Goal: Task Accomplishment & Management: Complete application form

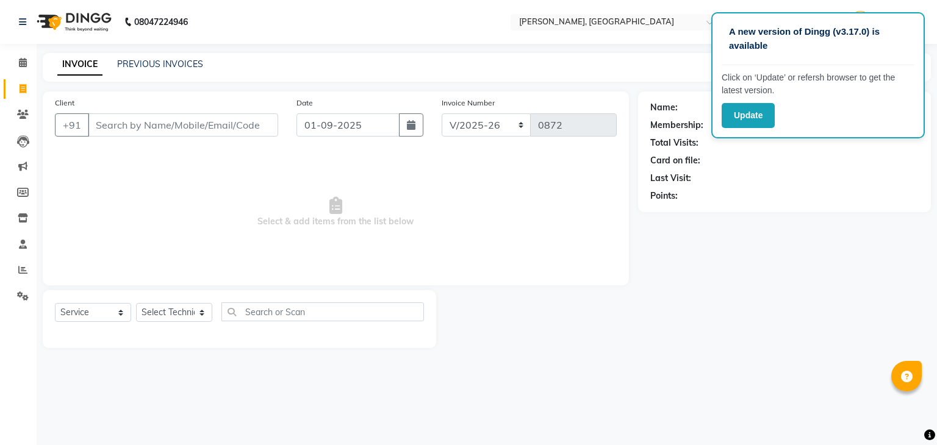
select select "4495"
select select "service"
click at [115, 123] on input "Client" at bounding box center [183, 125] width 190 height 23
click at [110, 128] on input "Client" at bounding box center [183, 125] width 190 height 23
click at [203, 315] on select "Select Technician Admin [PERSON_NAME] Manager [PERSON_NAME]" at bounding box center [174, 312] width 76 height 19
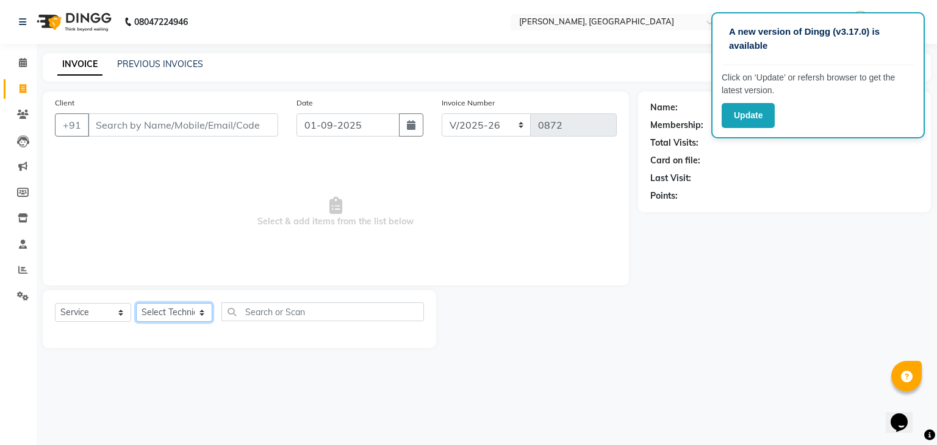
select select "77389"
click at [136, 304] on select "Select Technician Admin [PERSON_NAME] Manager [PERSON_NAME]" at bounding box center [174, 312] width 76 height 19
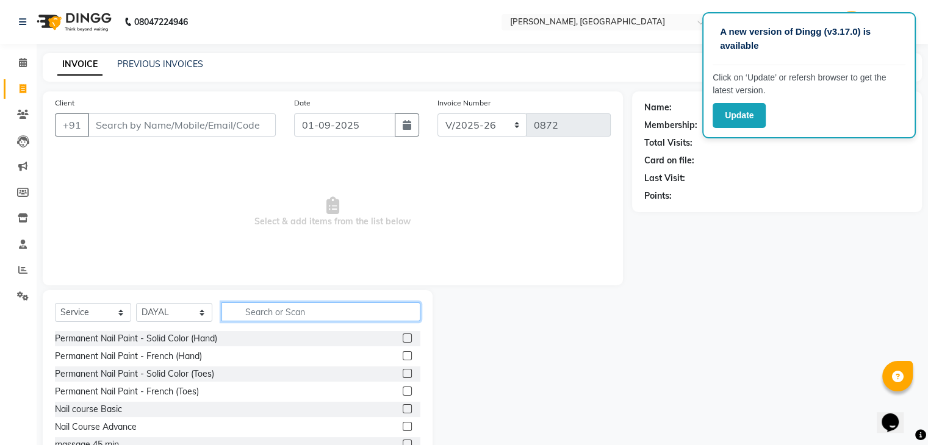
click at [242, 310] on input "text" at bounding box center [321, 312] width 199 height 19
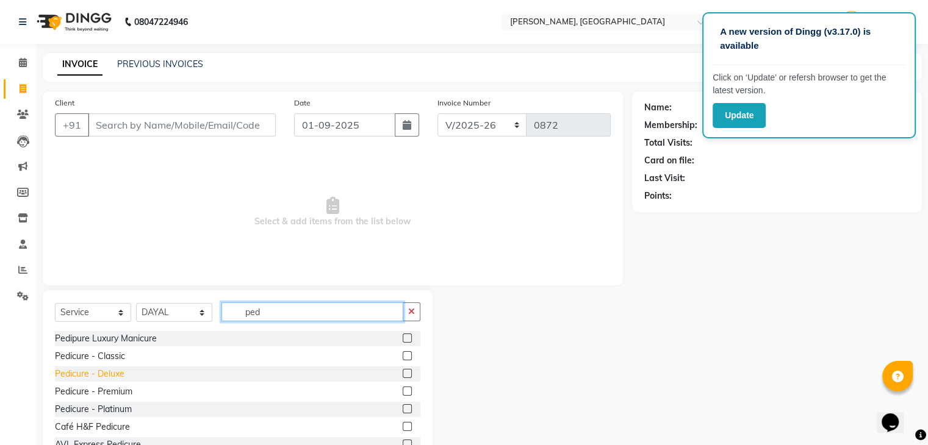
type input "ped"
click at [71, 373] on div "Pedicure - Deluxe" at bounding box center [90, 374] width 70 height 13
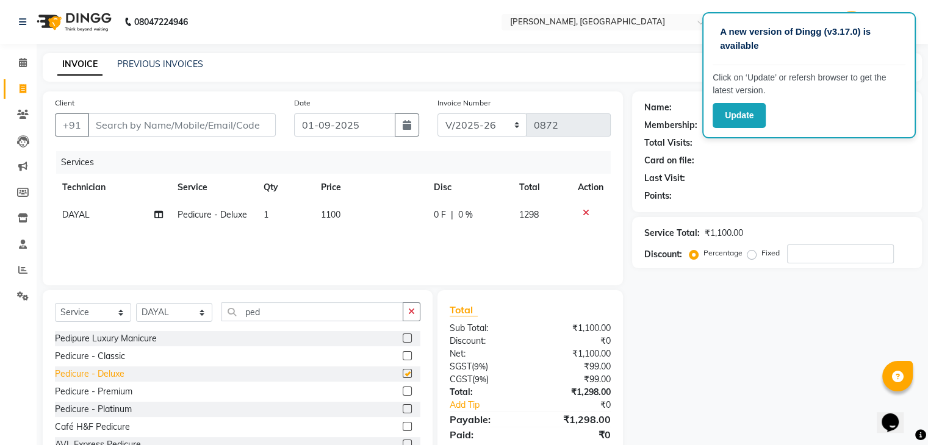
checkbox input "false"
click at [267, 317] on input "ped" at bounding box center [313, 312] width 182 height 19
type input "p"
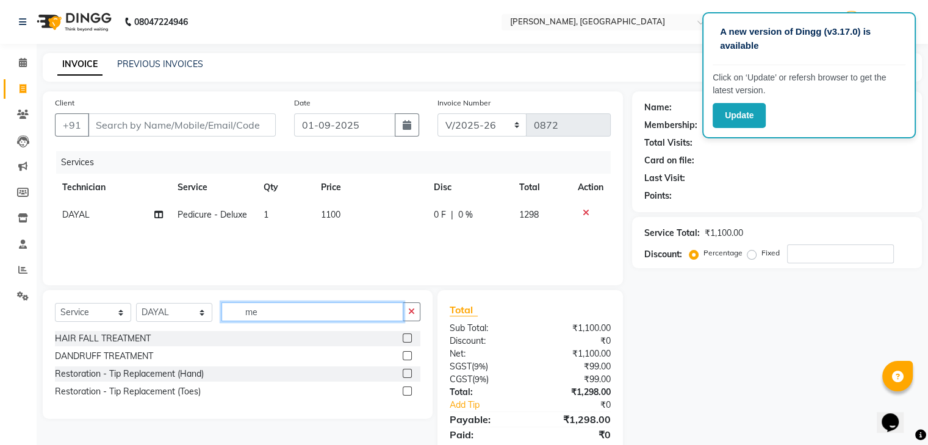
type input "m"
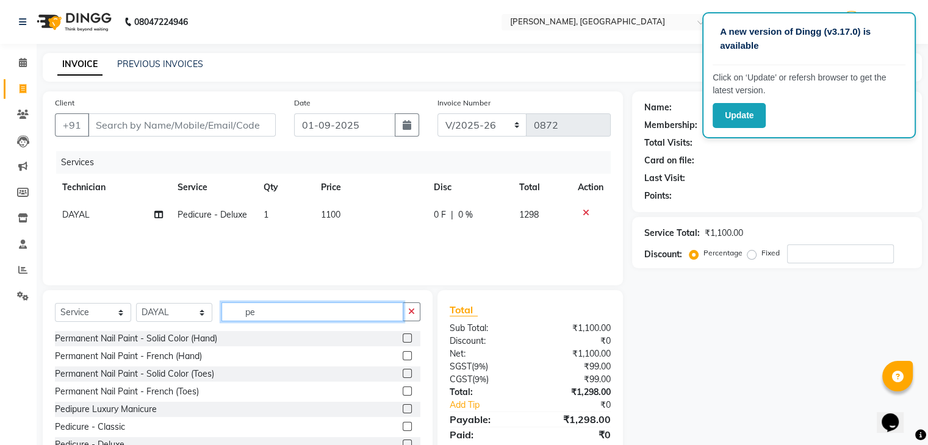
type input "ped"
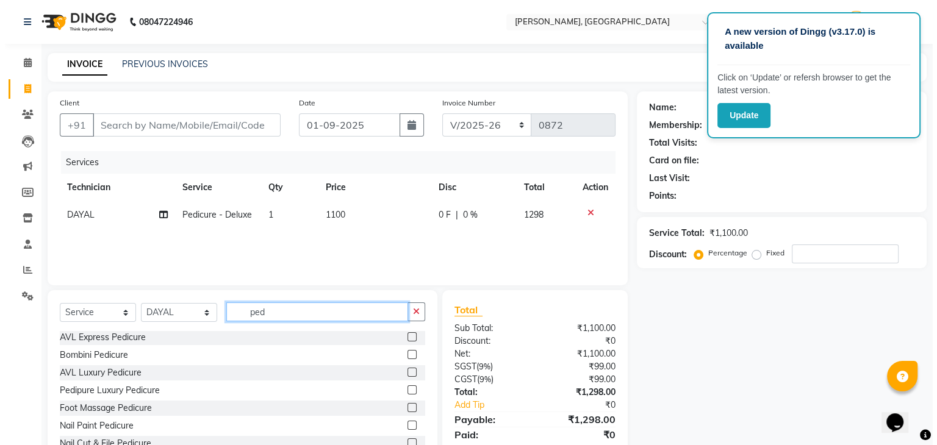
scroll to position [44, 0]
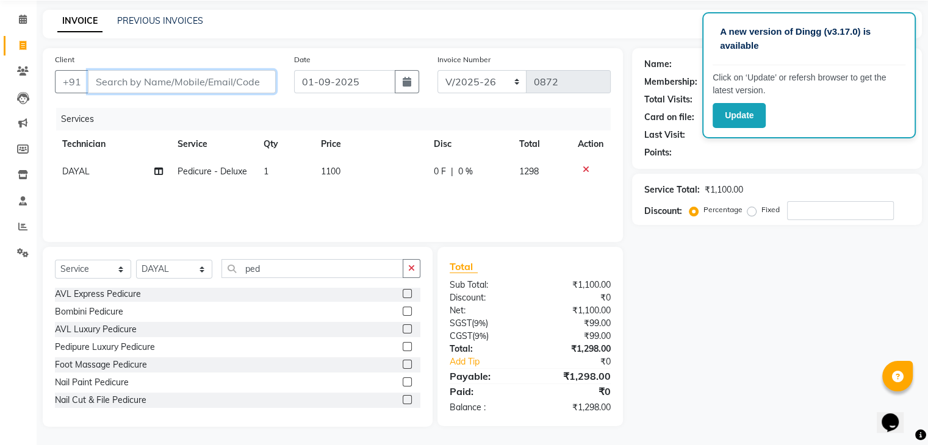
click at [91, 81] on input "Client" at bounding box center [182, 81] width 188 height 23
type input "8"
type input "0"
type input "8792249061"
click at [231, 82] on span "Add Client" at bounding box center [244, 82] width 48 height 12
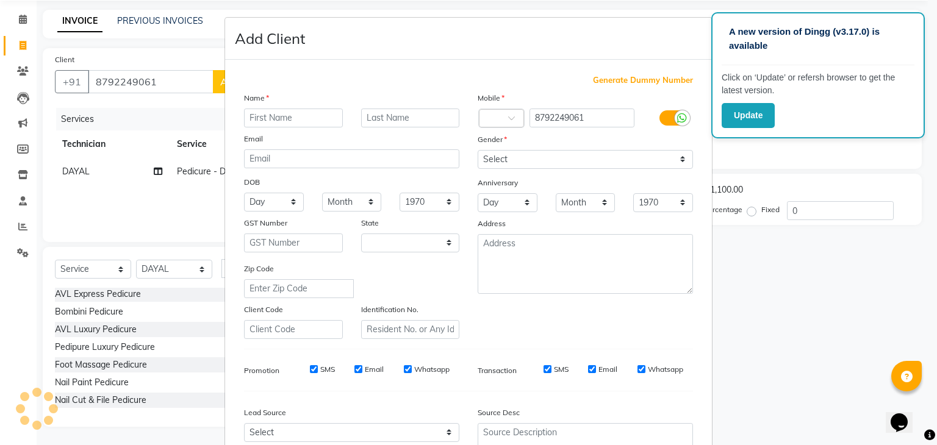
select select "21"
click at [247, 121] on input "text" at bounding box center [293, 118] width 99 height 19
click at [250, 116] on input "text" at bounding box center [293, 118] width 99 height 19
type input "fathima"
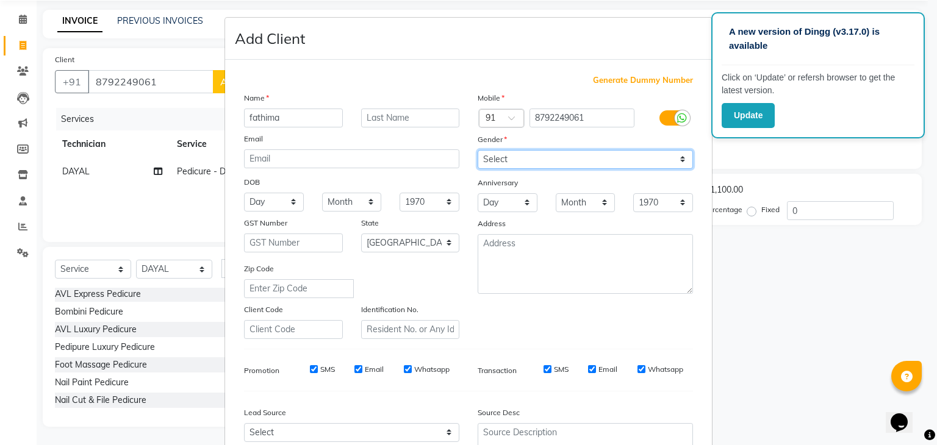
click at [511, 160] on select "Select [DEMOGRAPHIC_DATA] [DEMOGRAPHIC_DATA] Other Prefer Not To Say" at bounding box center [585, 159] width 215 height 19
select select "[DEMOGRAPHIC_DATA]"
click at [478, 151] on select "Select [DEMOGRAPHIC_DATA] [DEMOGRAPHIC_DATA] Other Prefer Not To Say" at bounding box center [585, 159] width 215 height 19
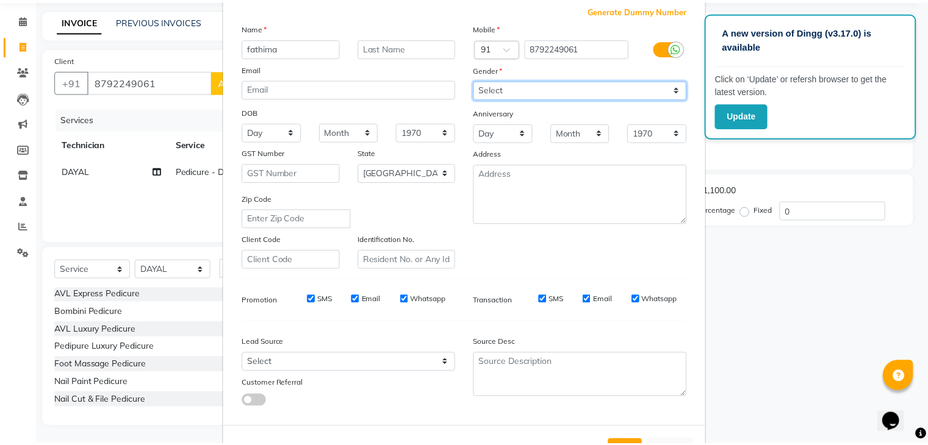
scroll to position [124, 0]
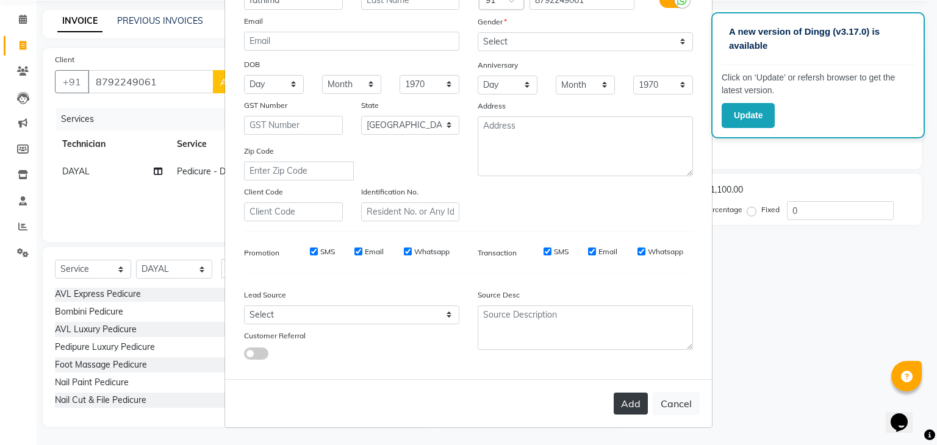
click at [630, 400] on button "Add" at bounding box center [631, 404] width 34 height 22
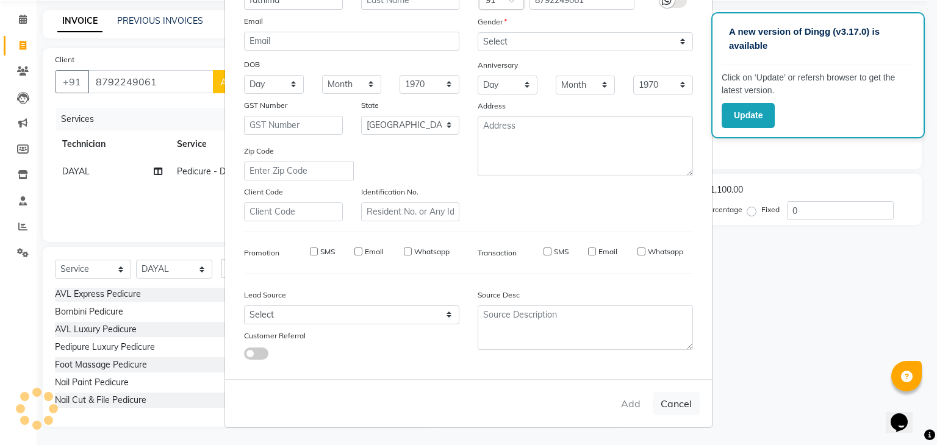
type input "87******61"
select select
select select "null"
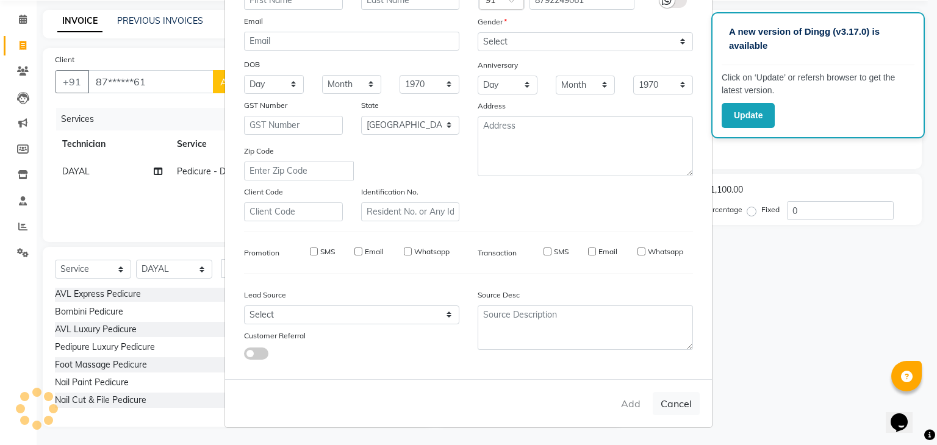
select select
checkbox input "false"
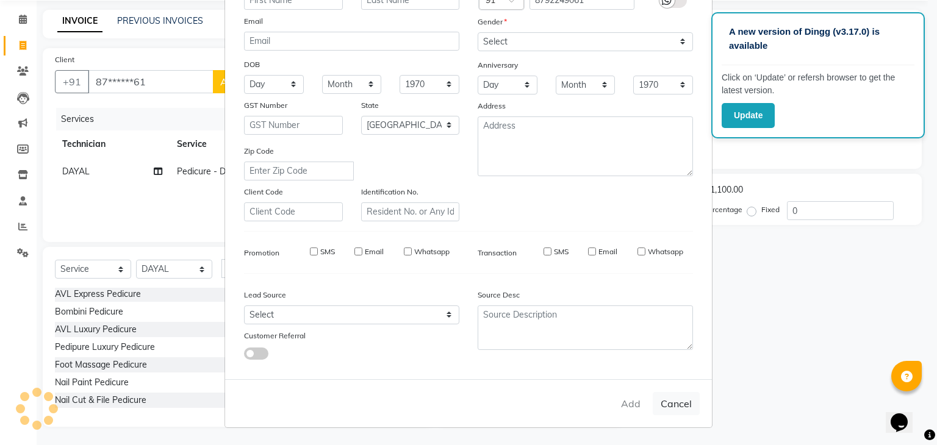
checkbox input "false"
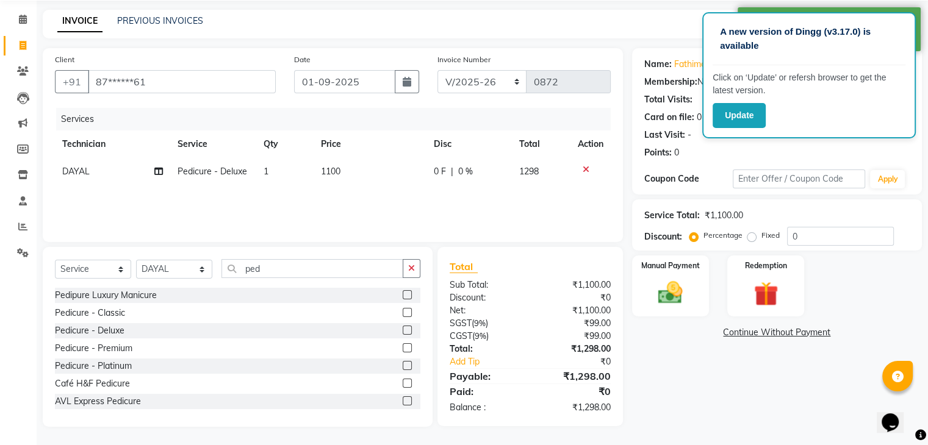
scroll to position [0, 0]
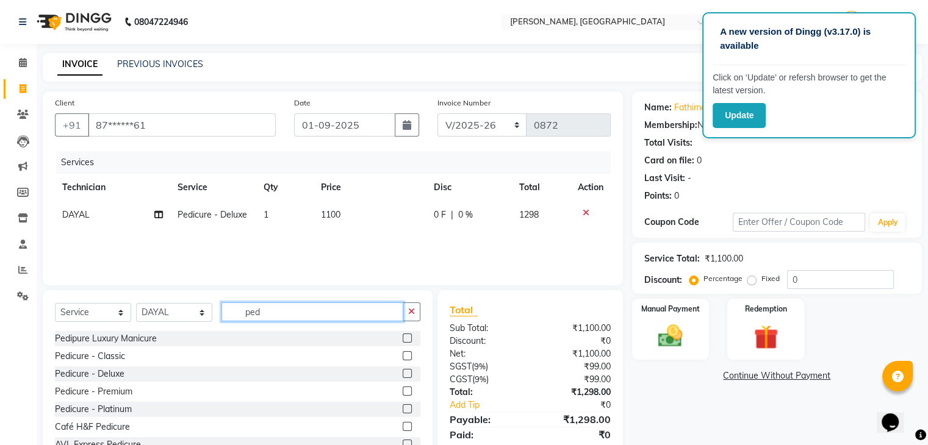
click at [263, 314] on input "ped" at bounding box center [313, 312] width 182 height 19
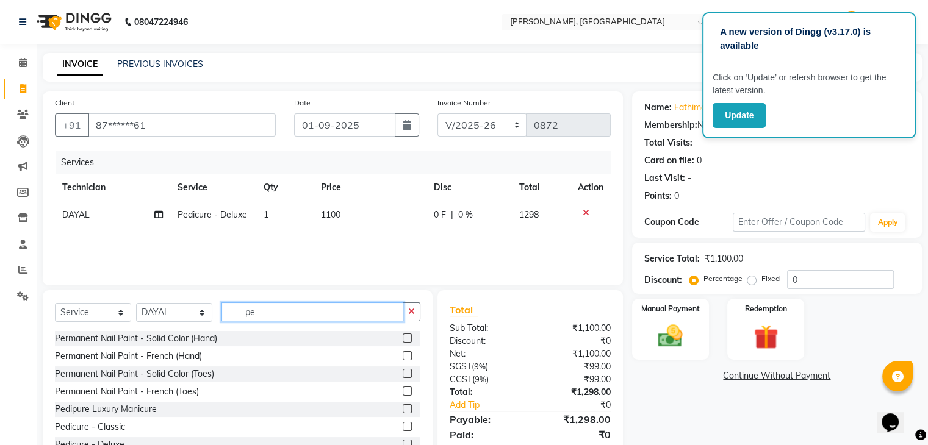
type input "p"
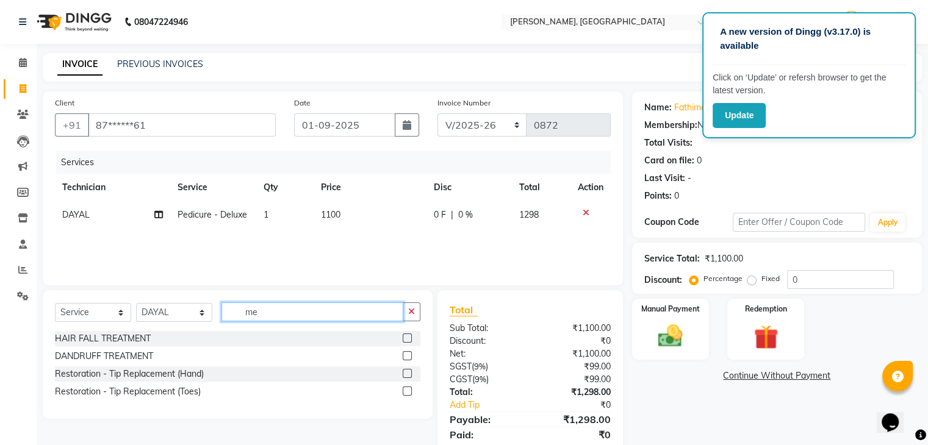
type input "m"
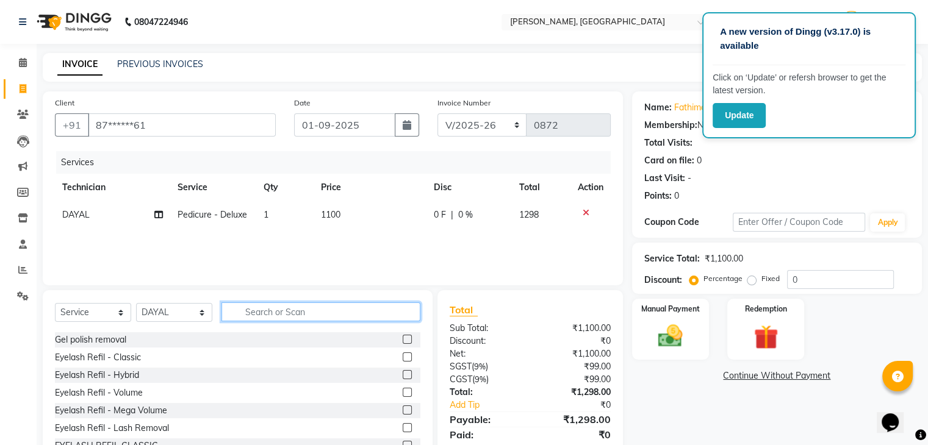
scroll to position [732, 0]
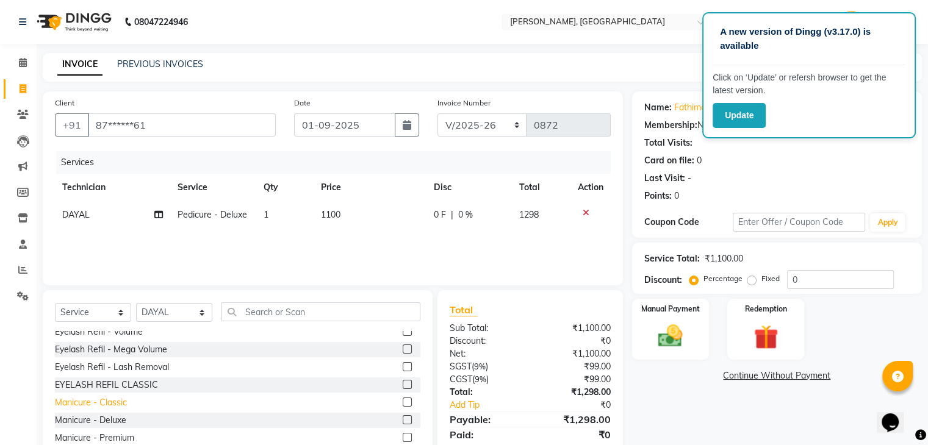
click at [88, 405] on div "Manicure - Classic" at bounding box center [91, 403] width 72 height 13
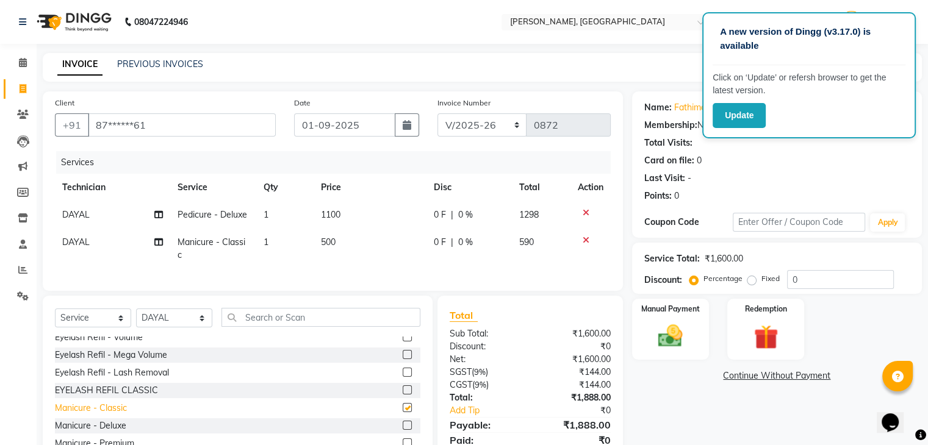
checkbox input "false"
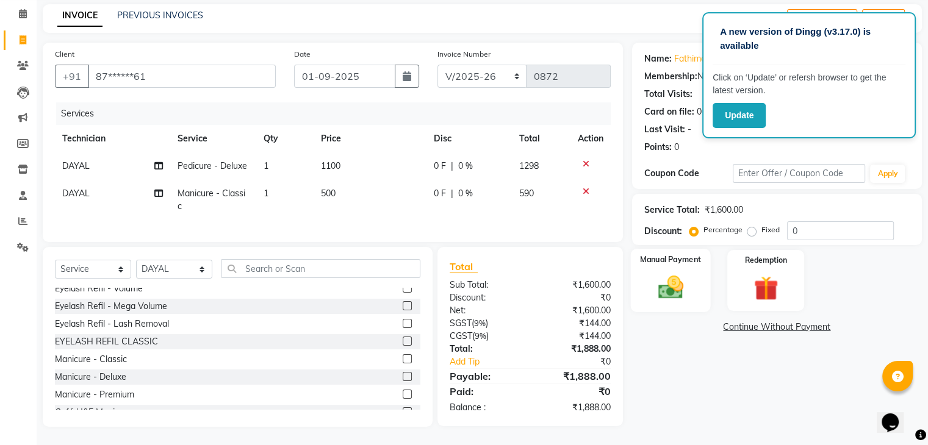
click at [663, 279] on img at bounding box center [670, 287] width 41 height 29
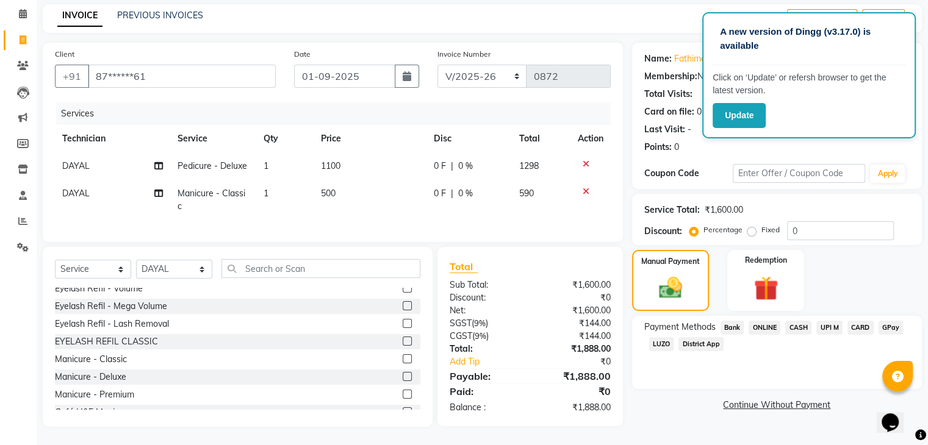
click at [857, 321] on span "CARD" at bounding box center [861, 328] width 26 height 14
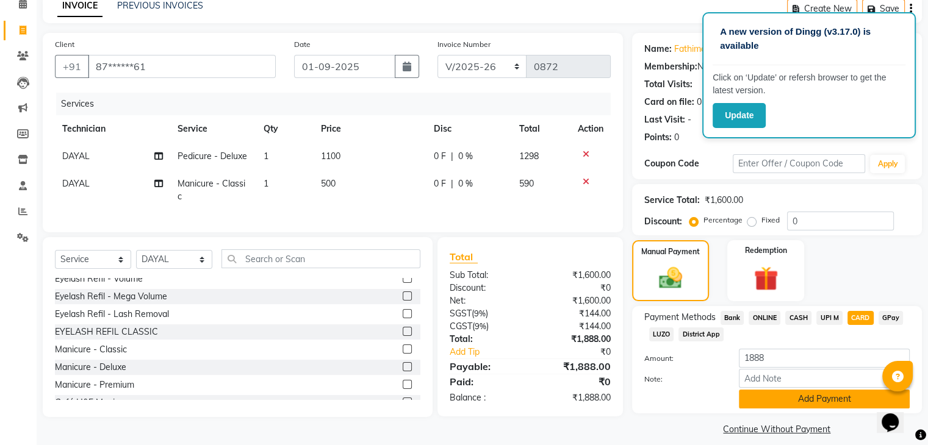
click at [801, 398] on button "Add Payment" at bounding box center [824, 399] width 171 height 19
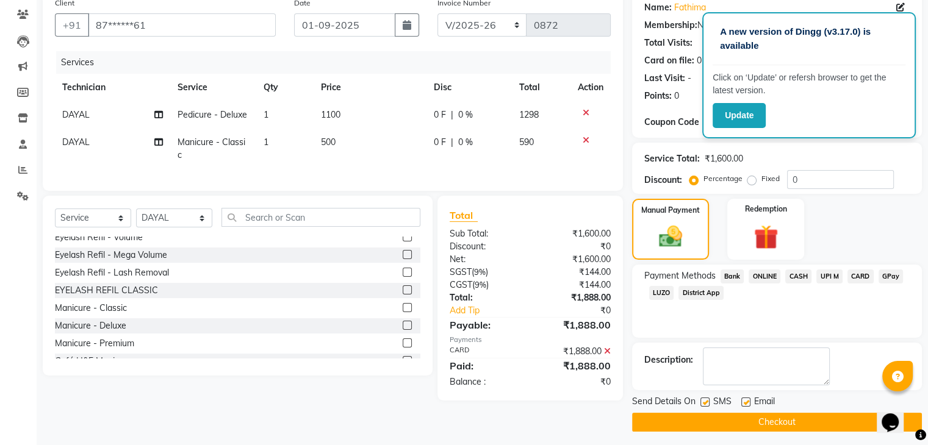
scroll to position [104, 0]
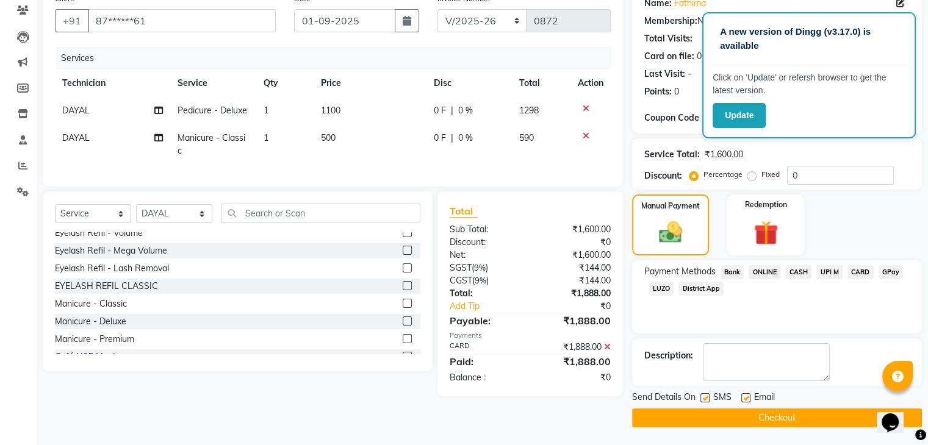
click at [790, 416] on button "Checkout" at bounding box center [777, 418] width 290 height 19
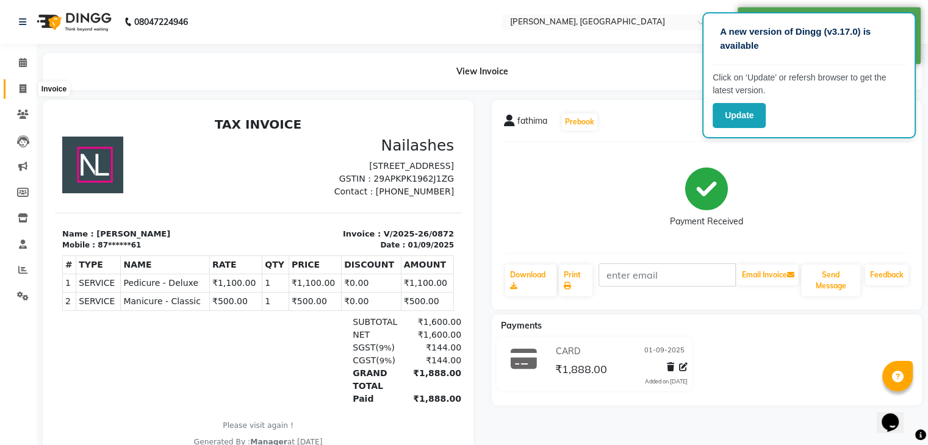
click at [20, 87] on icon at bounding box center [23, 88] width 7 height 9
select select "service"
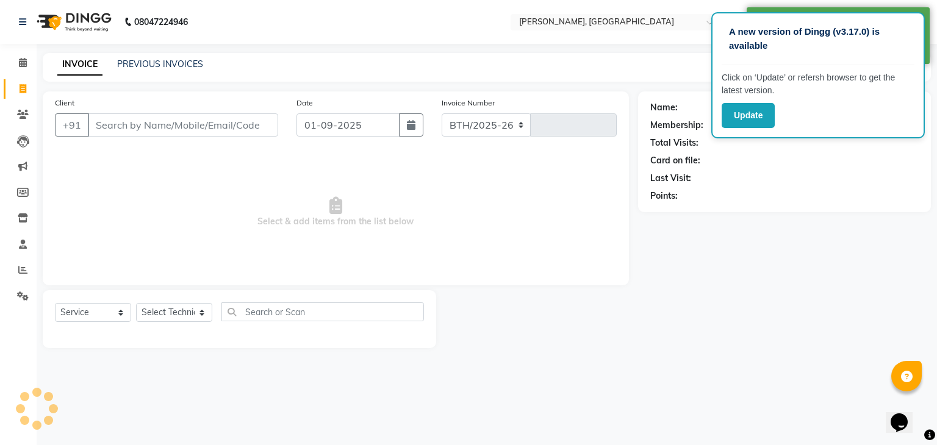
select select "4495"
type input "0873"
